Goal: Task Accomplishment & Management: Complete application form

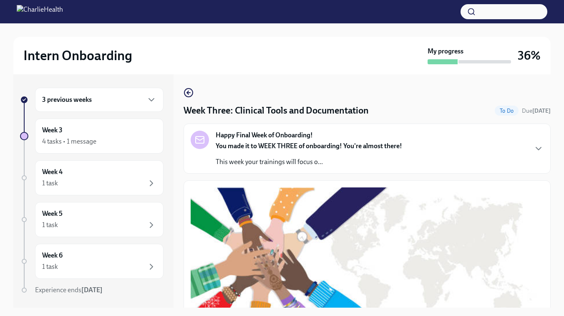
click at [75, 103] on h6 "3 previous weeks" at bounding box center [67, 99] width 50 height 9
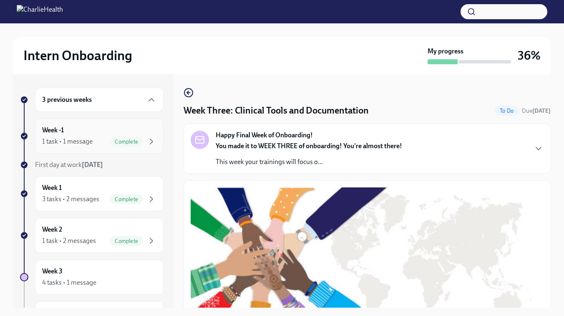
click at [81, 144] on div "1 task • 1 message" at bounding box center [67, 141] width 50 height 9
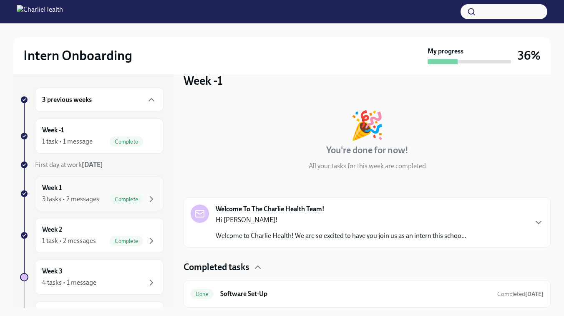
click at [101, 182] on div "Week 1 3 tasks • 2 messages Complete" at bounding box center [99, 193] width 128 height 35
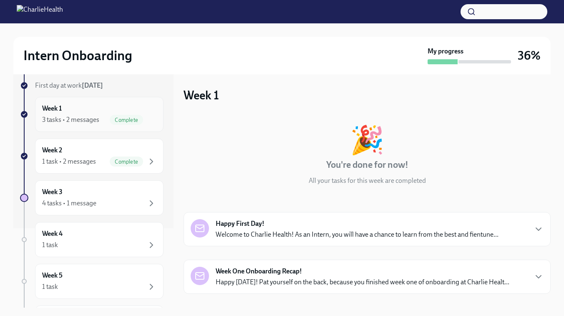
scroll to position [83, 0]
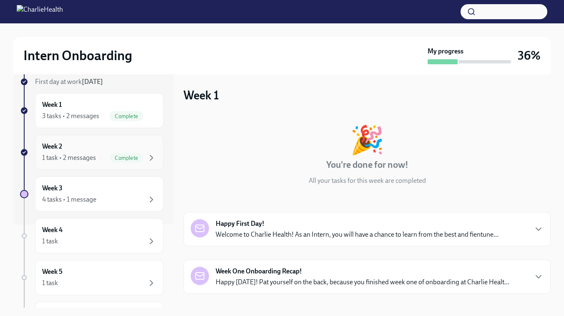
click at [113, 156] on span "Complete" at bounding box center [126, 158] width 33 height 6
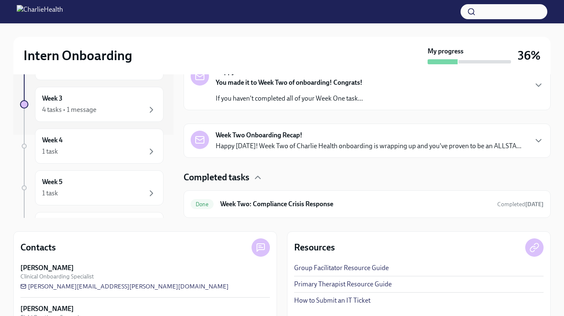
scroll to position [96, 0]
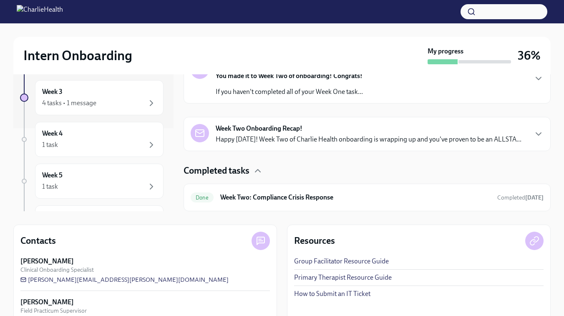
click at [242, 131] on strong "Week Two Onboarding Recap!" at bounding box center [259, 128] width 87 height 9
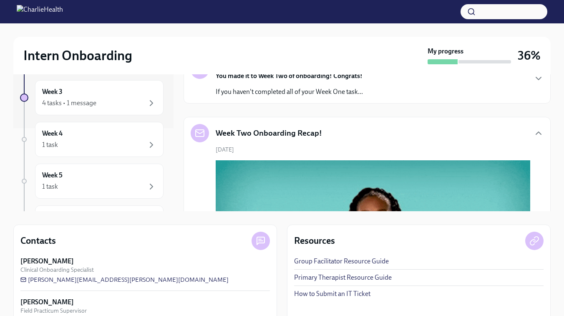
scroll to position [417, 0]
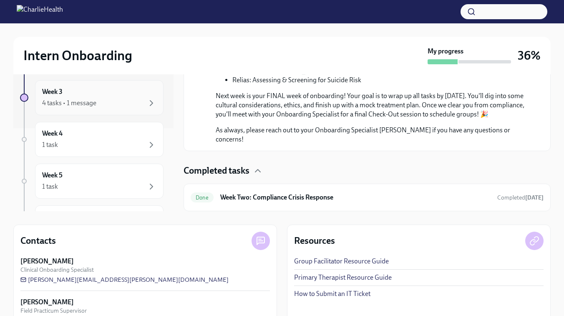
click at [75, 106] on div "4 tasks • 1 message" at bounding box center [69, 102] width 54 height 9
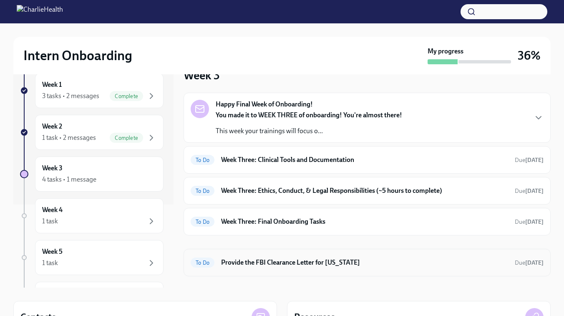
scroll to position [12, 0]
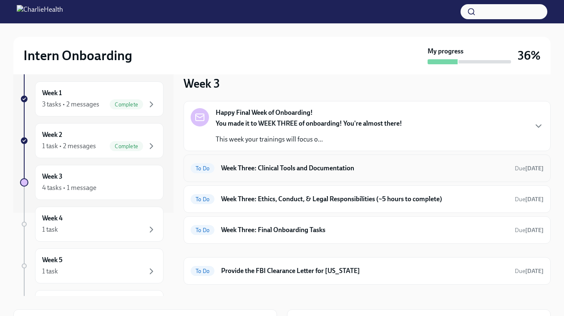
click at [229, 172] on h6 "Week Three: Clinical Tools and Documentation" at bounding box center [364, 167] width 287 height 9
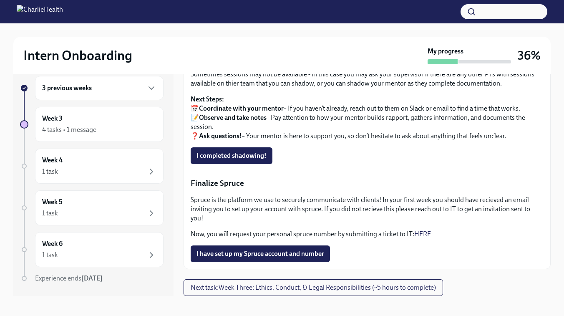
scroll to position [15, 0]
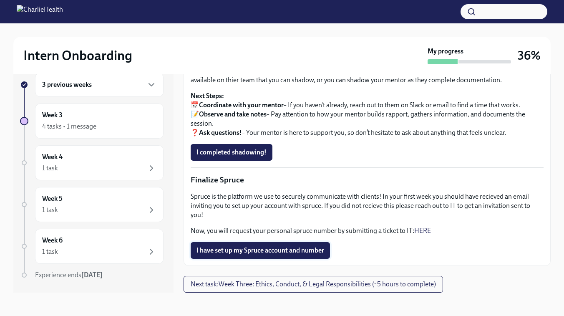
click at [238, 245] on button "I have set up my Spruce account and number" at bounding box center [260, 250] width 139 height 17
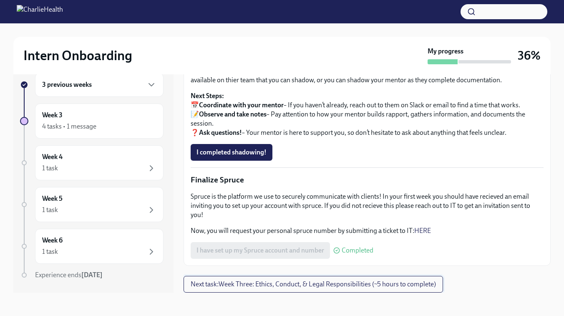
click at [261, 291] on button "Next task : Week Three: Ethics, Conduct, & Legal Responsibilities (~5 hours to …" at bounding box center [312, 284] width 259 height 17
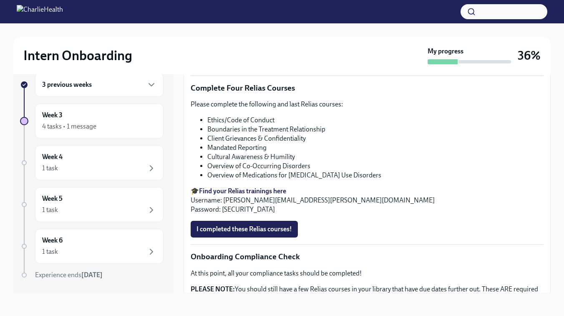
scroll to position [500, 0]
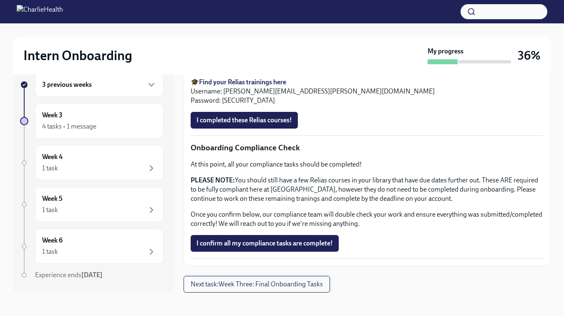
click at [271, 285] on span "Next task : Week Three: Final Onboarding Tasks" at bounding box center [257, 284] width 132 height 8
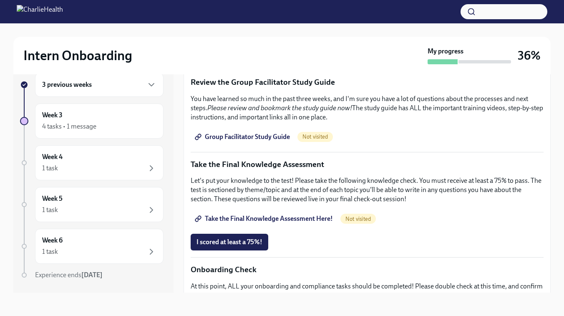
scroll to position [369, 0]
click at [249, 135] on span "Group Facilitator Study Guide" at bounding box center [242, 137] width 93 height 8
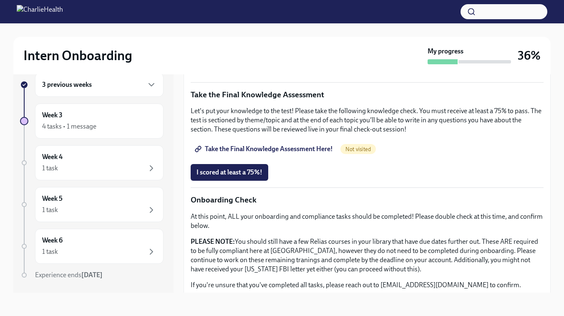
scroll to position [382, 0]
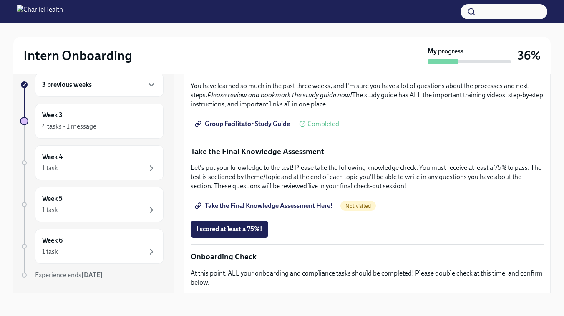
click at [280, 204] on span "Take the Final Knowledge Assessment Here!" at bounding box center [264, 205] width 136 height 8
